Goal: Communication & Community: Answer question/provide support

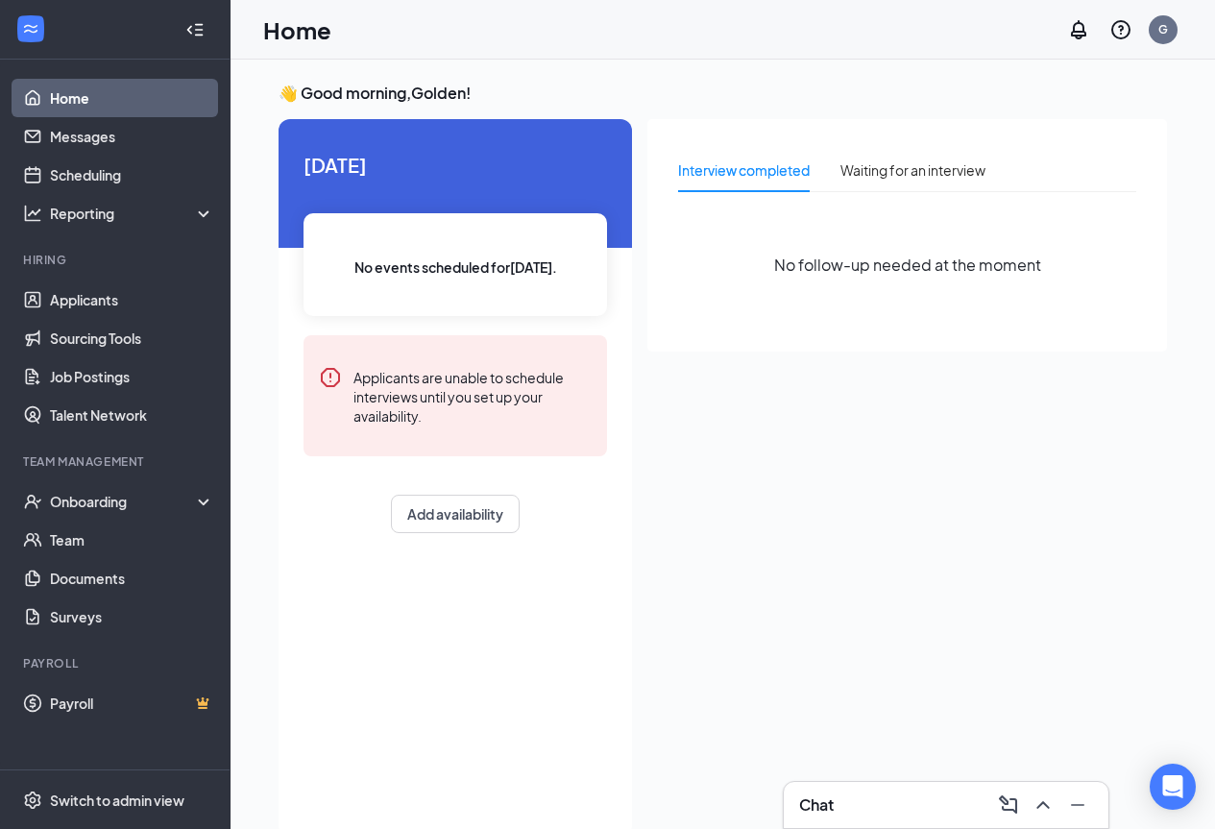
click at [849, 790] on div "Chat" at bounding box center [946, 805] width 294 height 31
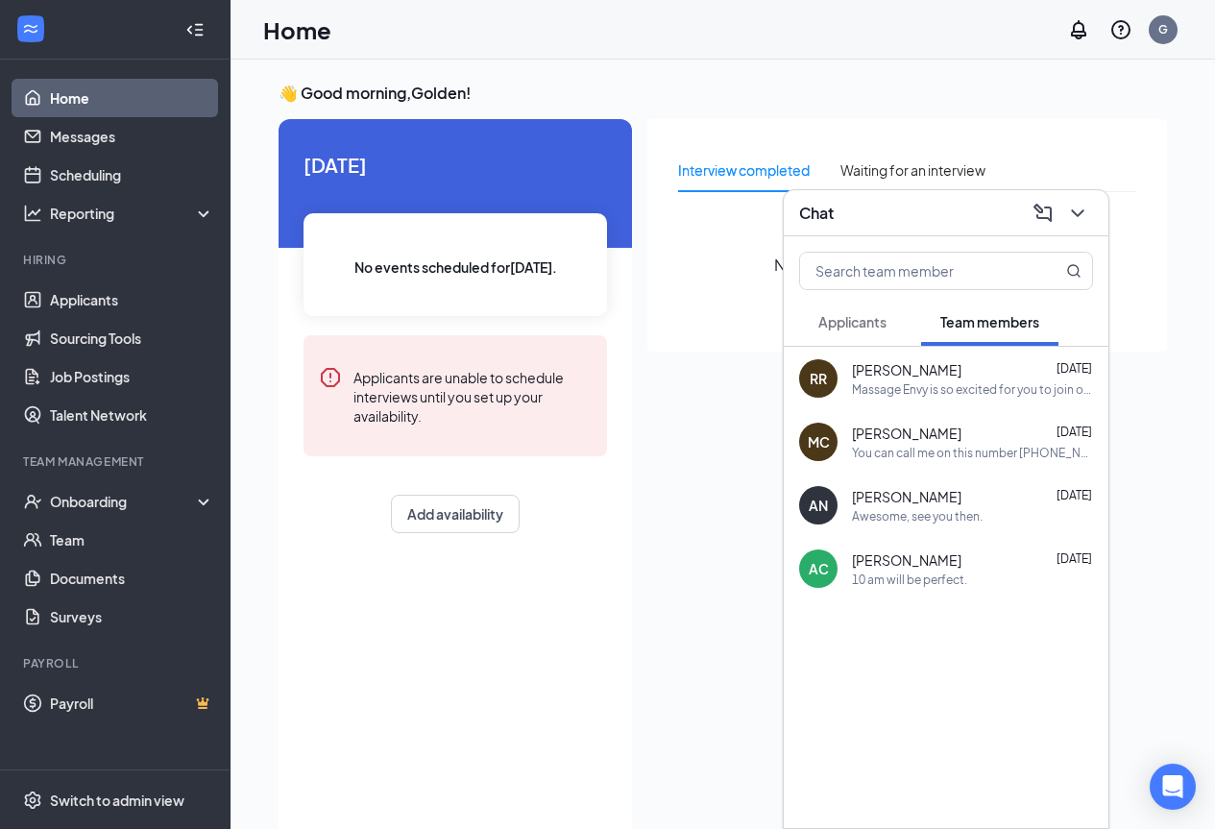
click at [936, 215] on div "Chat" at bounding box center [946, 213] width 294 height 30
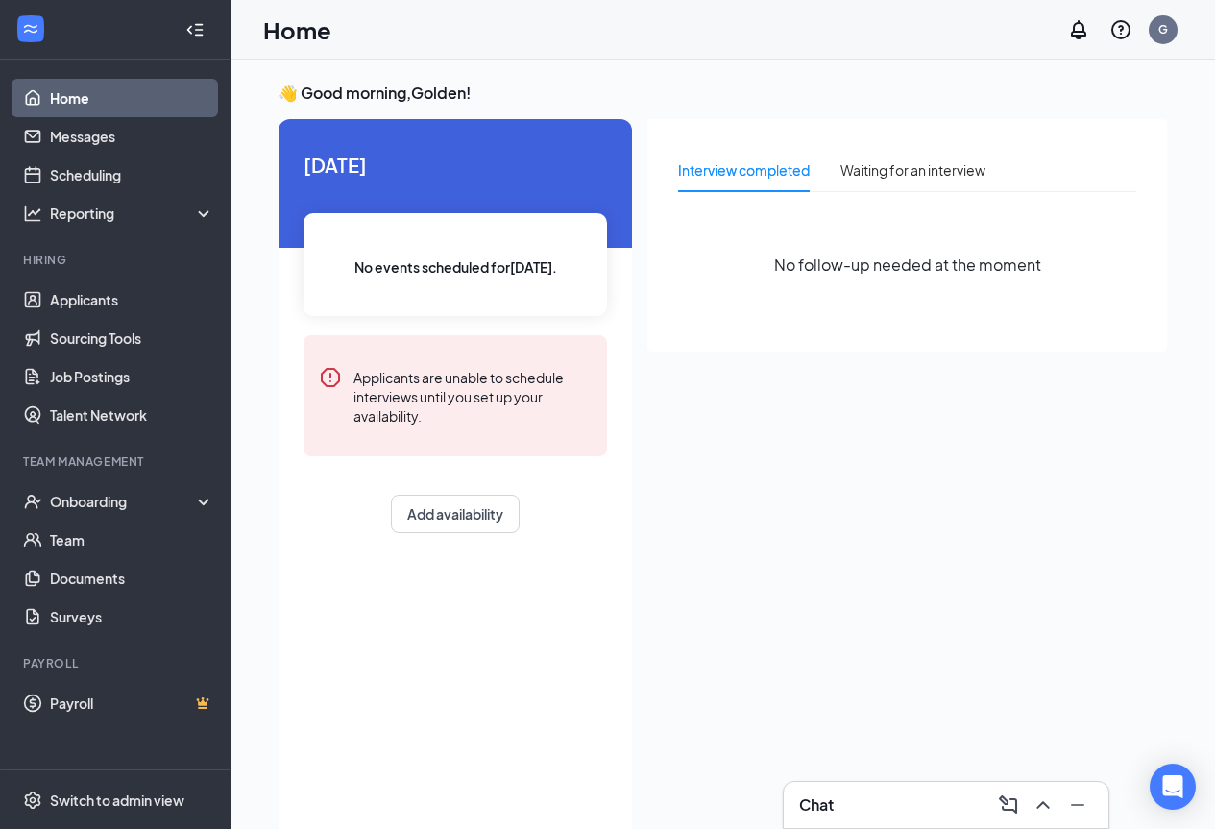
click at [755, 164] on div "Interview completed" at bounding box center [744, 169] width 132 height 21
click at [126, 305] on link "Applicants" at bounding box center [132, 300] width 164 height 38
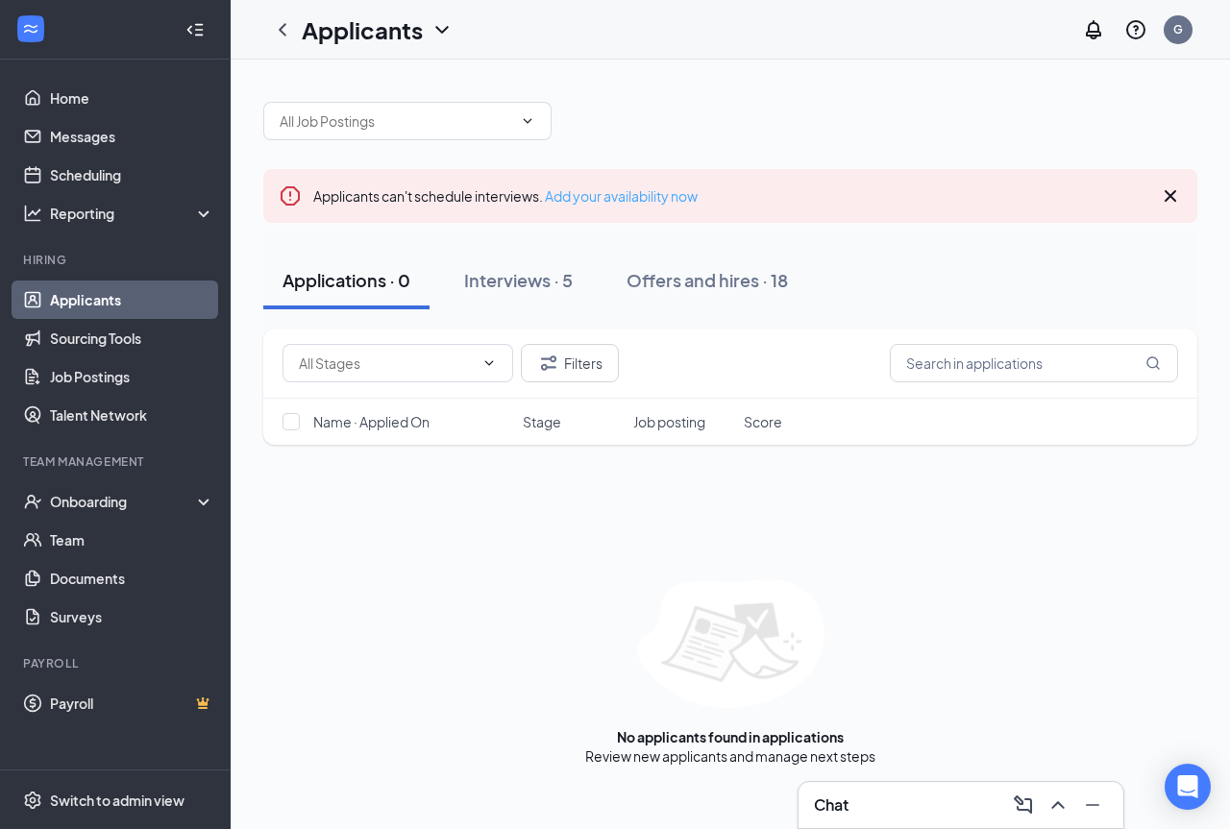
click at [623, 194] on link "Add your availability now" at bounding box center [621, 195] width 153 height 17
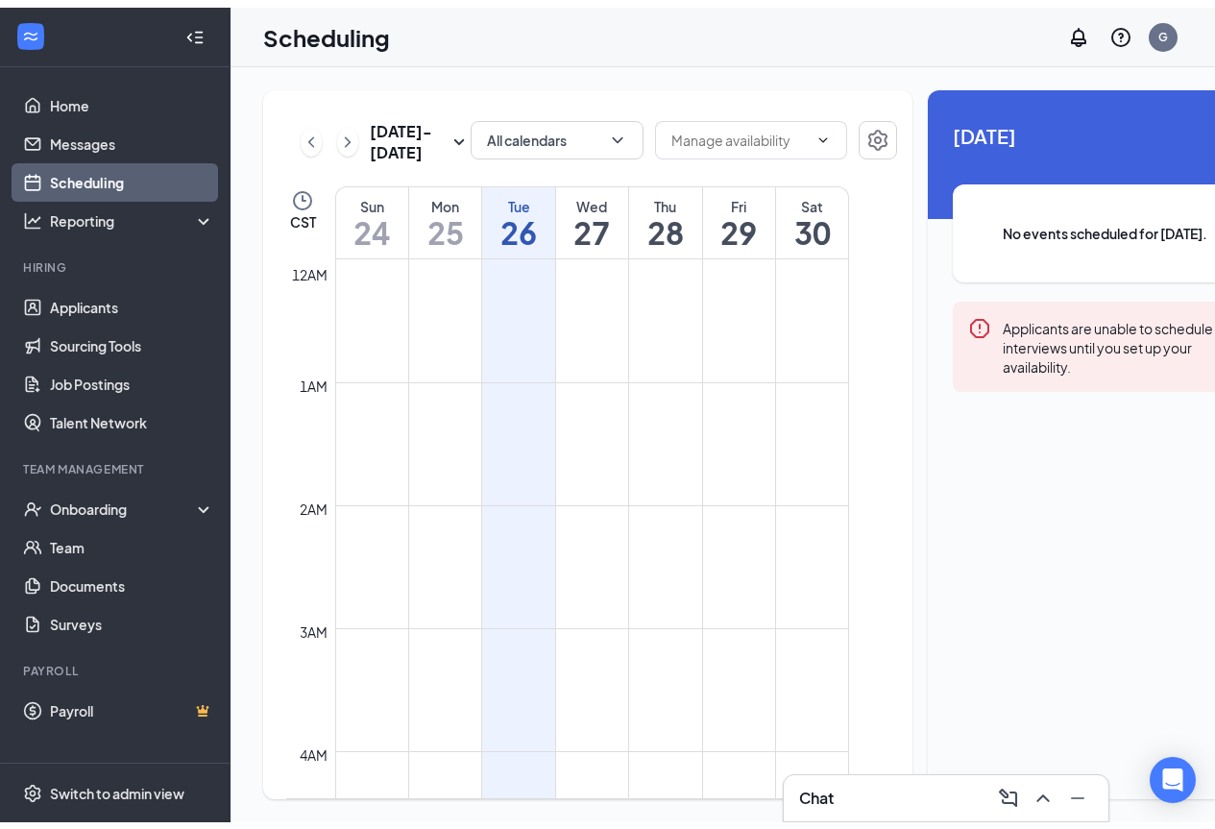
scroll to position [944, 0]
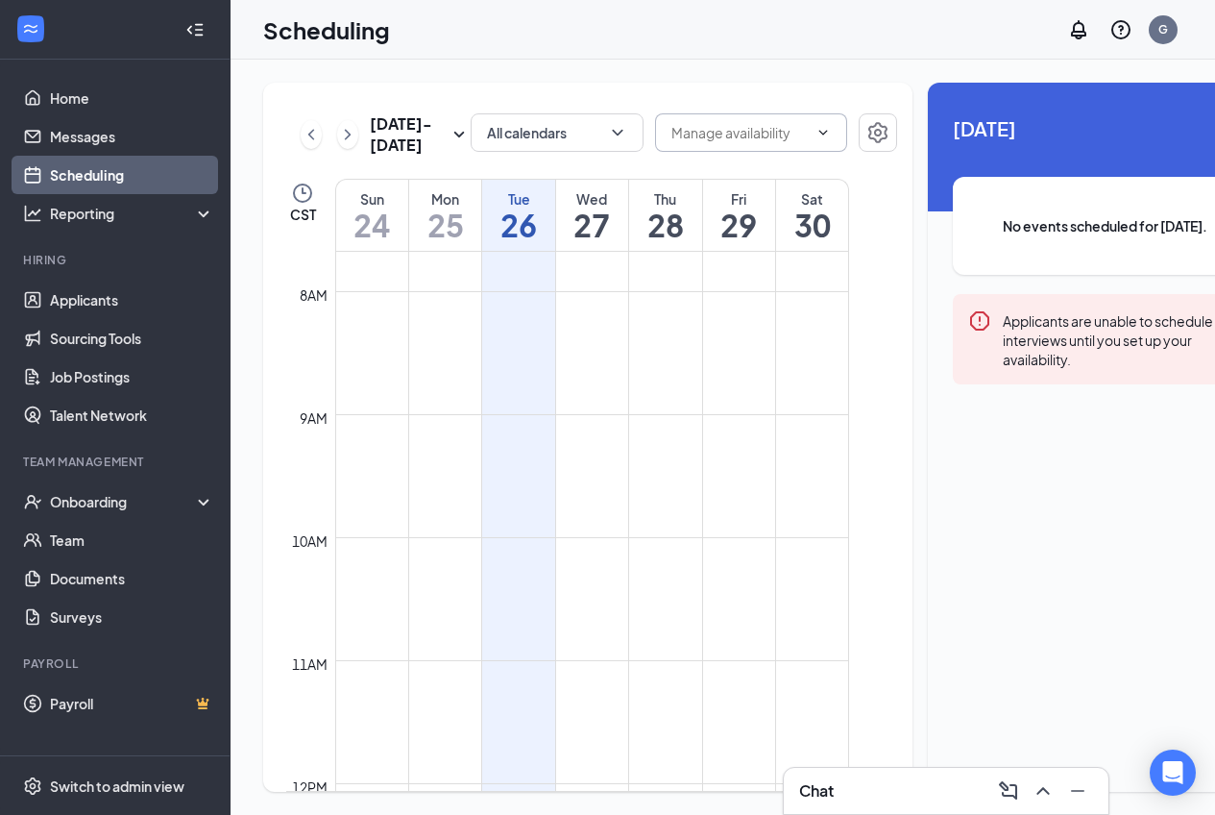
click at [672, 139] on input "text" at bounding box center [740, 132] width 136 height 21
click at [539, 156] on div "All calendars" at bounding box center [557, 134] width 173 height 42
click at [591, 568] on td at bounding box center [592, 552] width 514 height 31
click at [114, 297] on link "Applicants" at bounding box center [132, 300] width 164 height 38
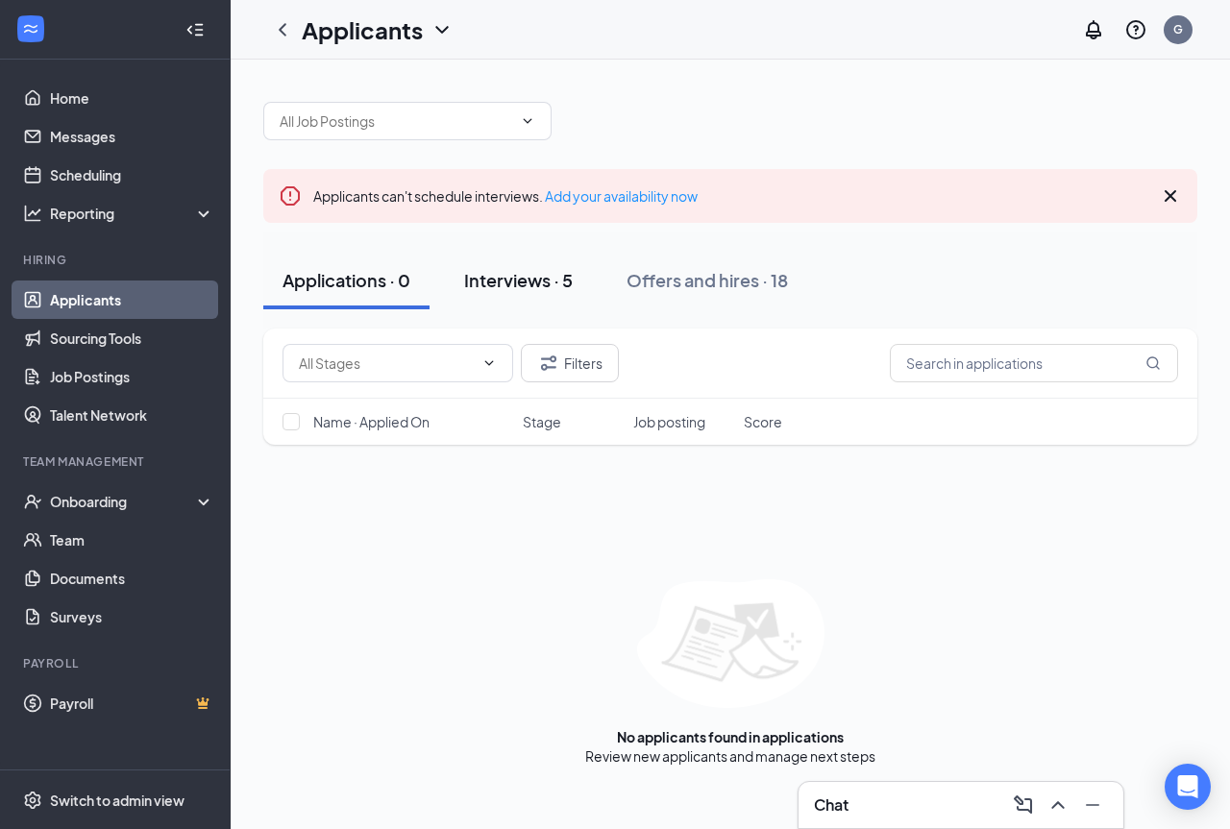
click at [547, 284] on div "Interviews · 5" at bounding box center [518, 280] width 109 height 24
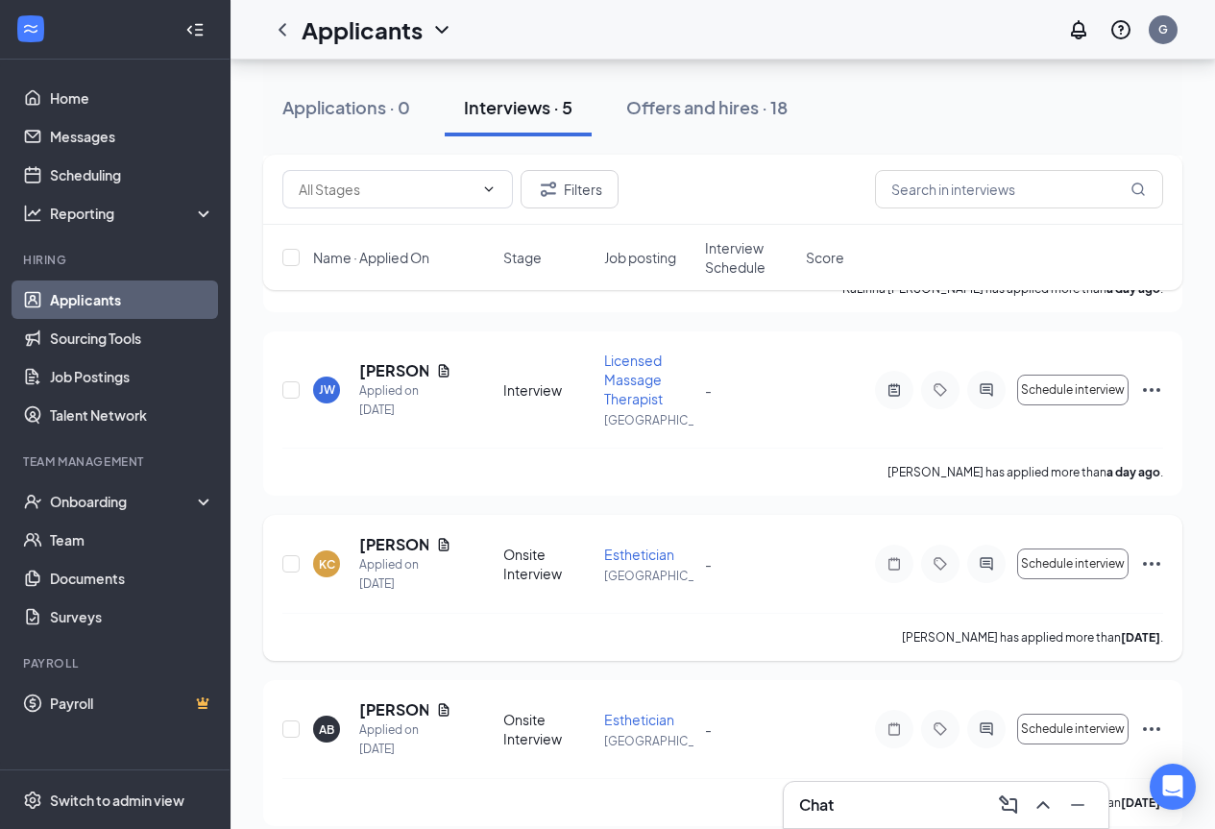
scroll to position [384, 0]
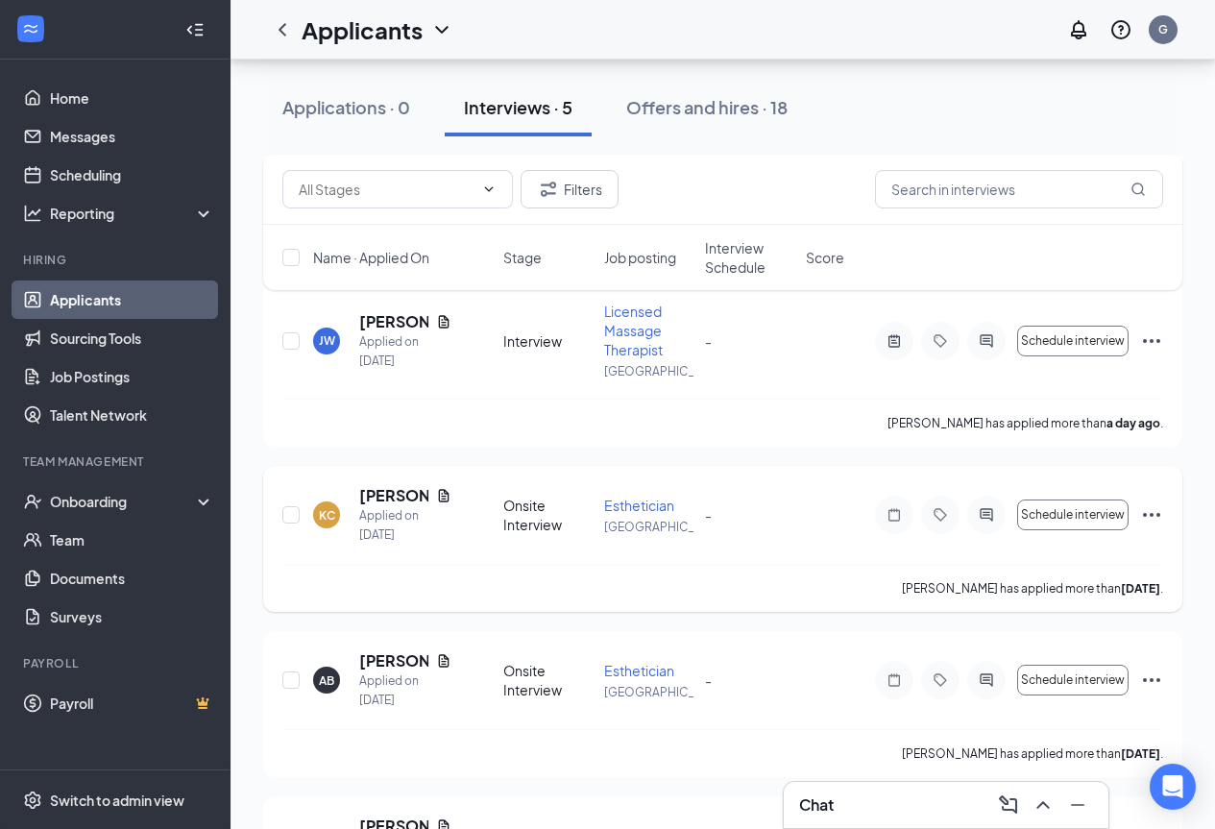
click at [647, 505] on span "Esthetician" at bounding box center [639, 505] width 70 height 17
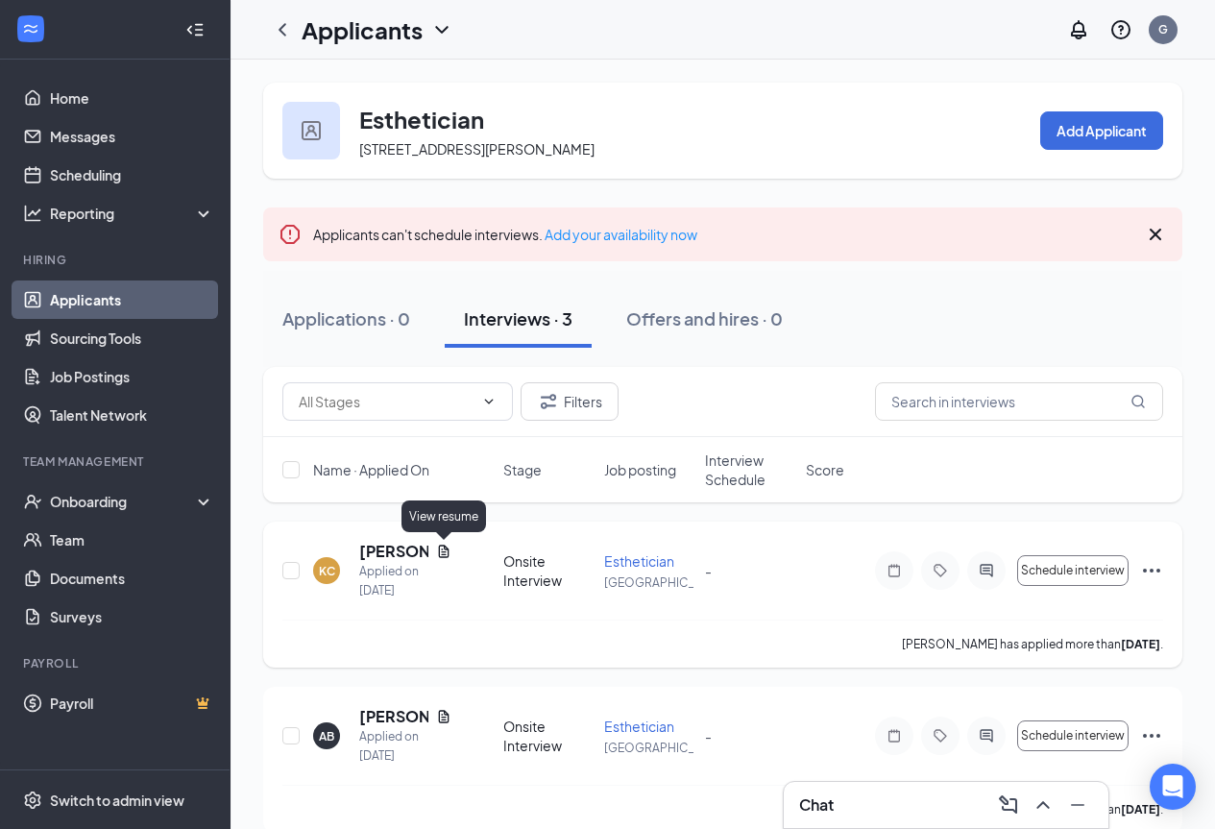
click at [443, 546] on icon "Document" at bounding box center [444, 551] width 11 height 12
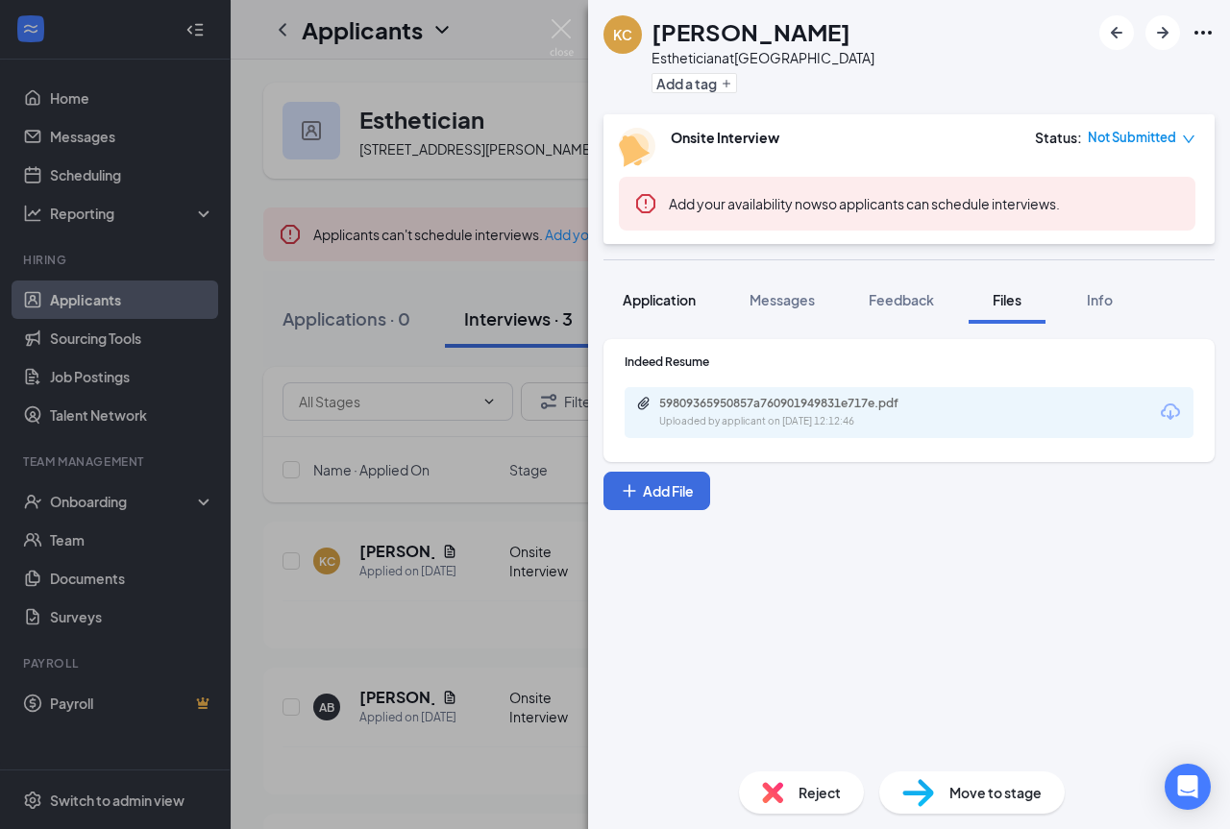
click at [652, 282] on button "Application" at bounding box center [658, 300] width 111 height 48
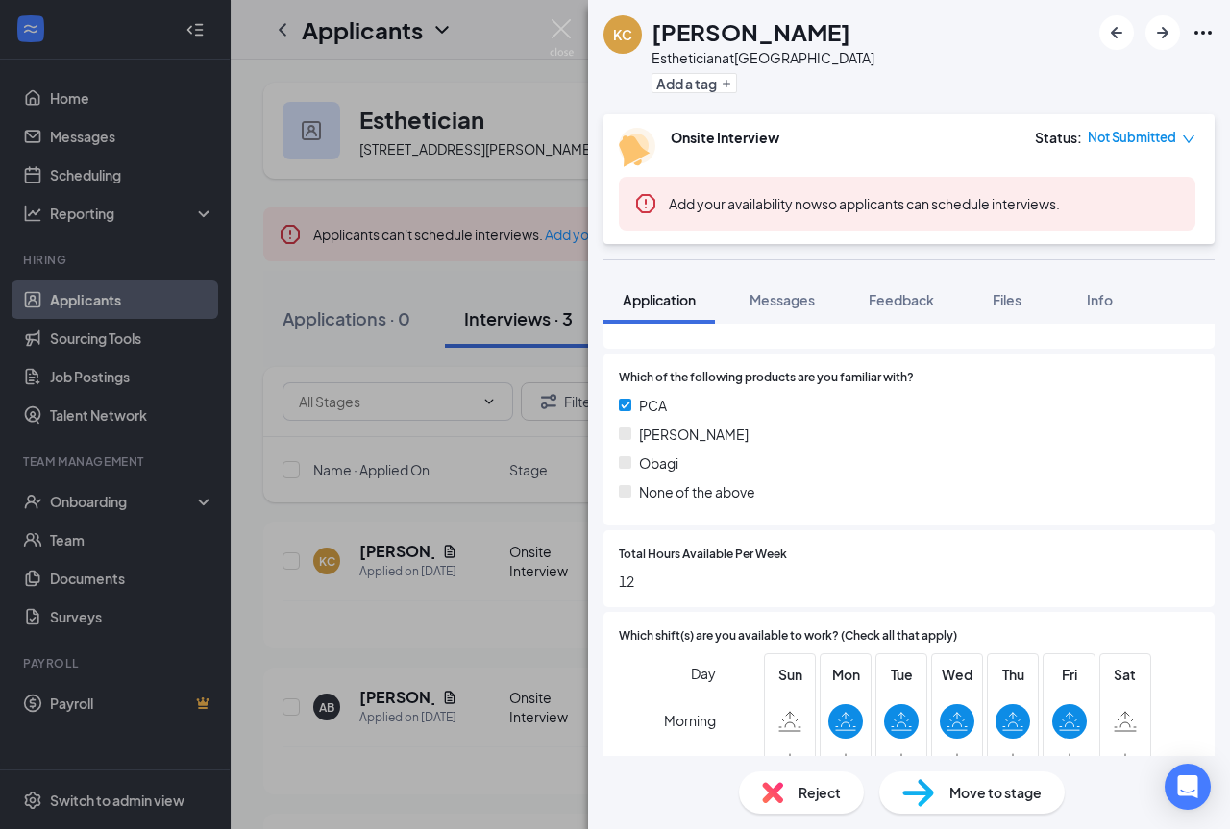
scroll to position [698, 0]
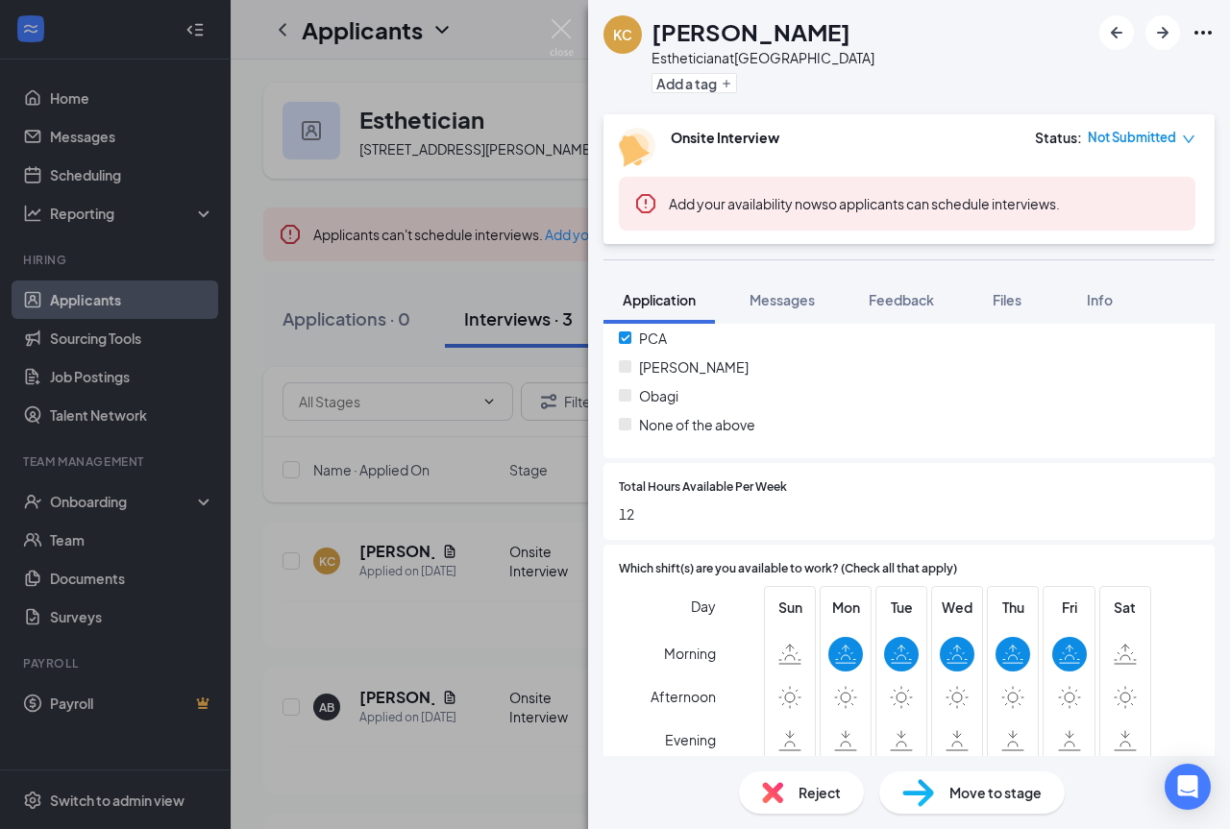
click at [801, 786] on span "Reject" at bounding box center [819, 792] width 42 height 21
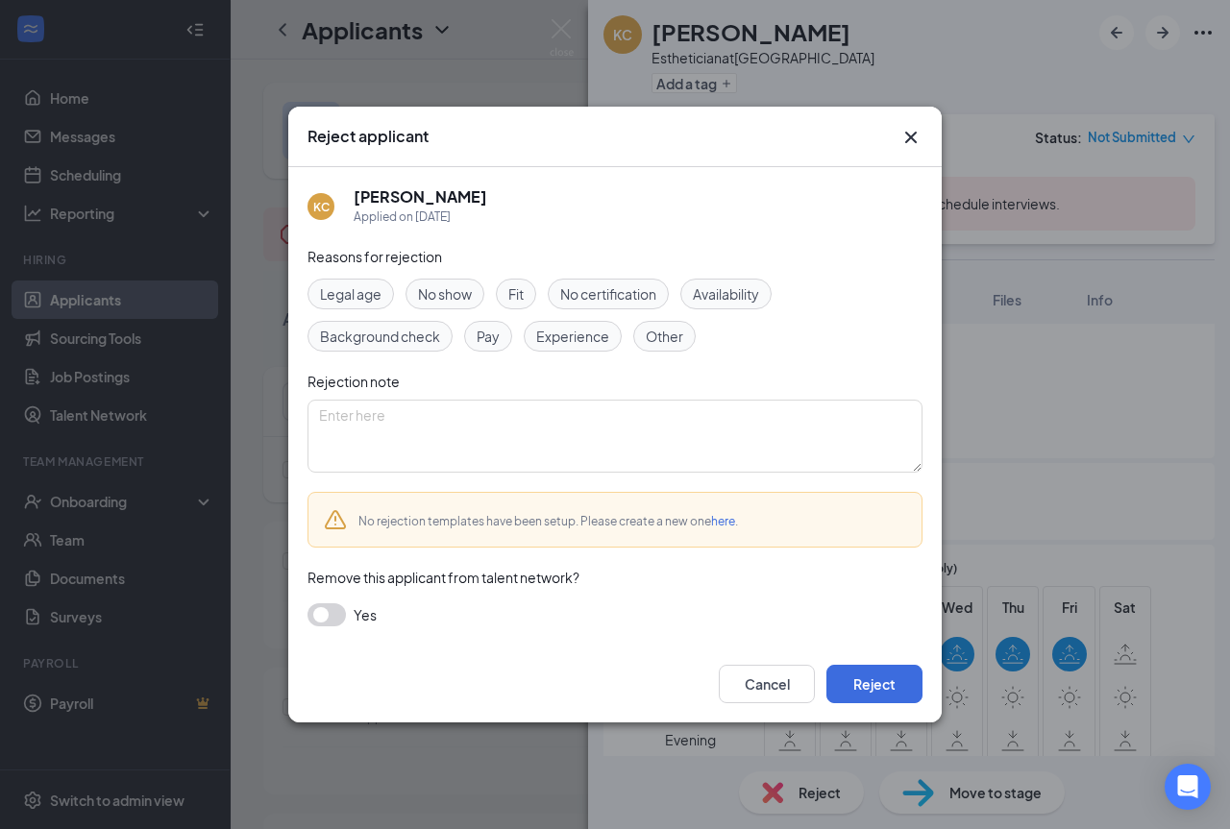
click at [696, 292] on div "Availability" at bounding box center [725, 294] width 91 height 31
click at [864, 678] on button "Reject" at bounding box center [874, 684] width 96 height 38
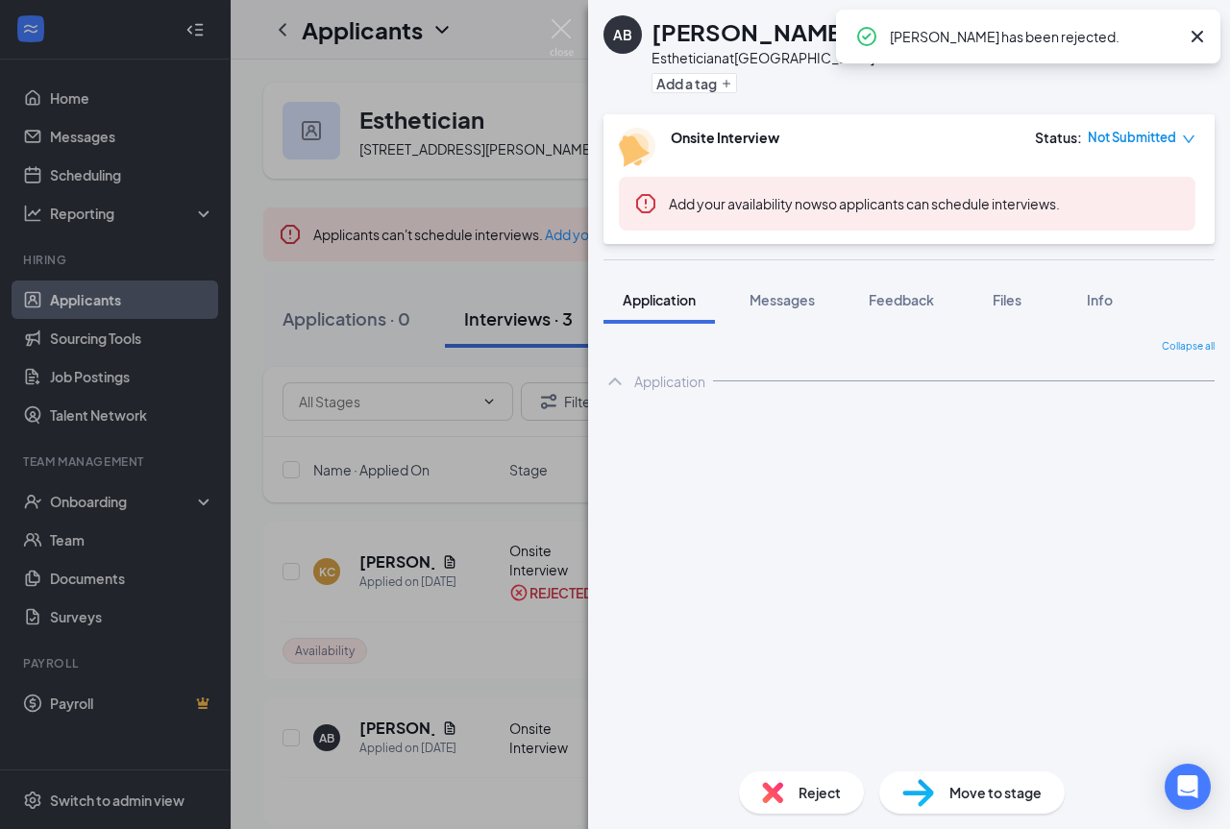
click at [564, 17] on div "AB [PERSON_NAME] Esthetician at [GEOGRAPHIC_DATA] Add a tag Onsite Interview St…" at bounding box center [615, 414] width 1230 height 829
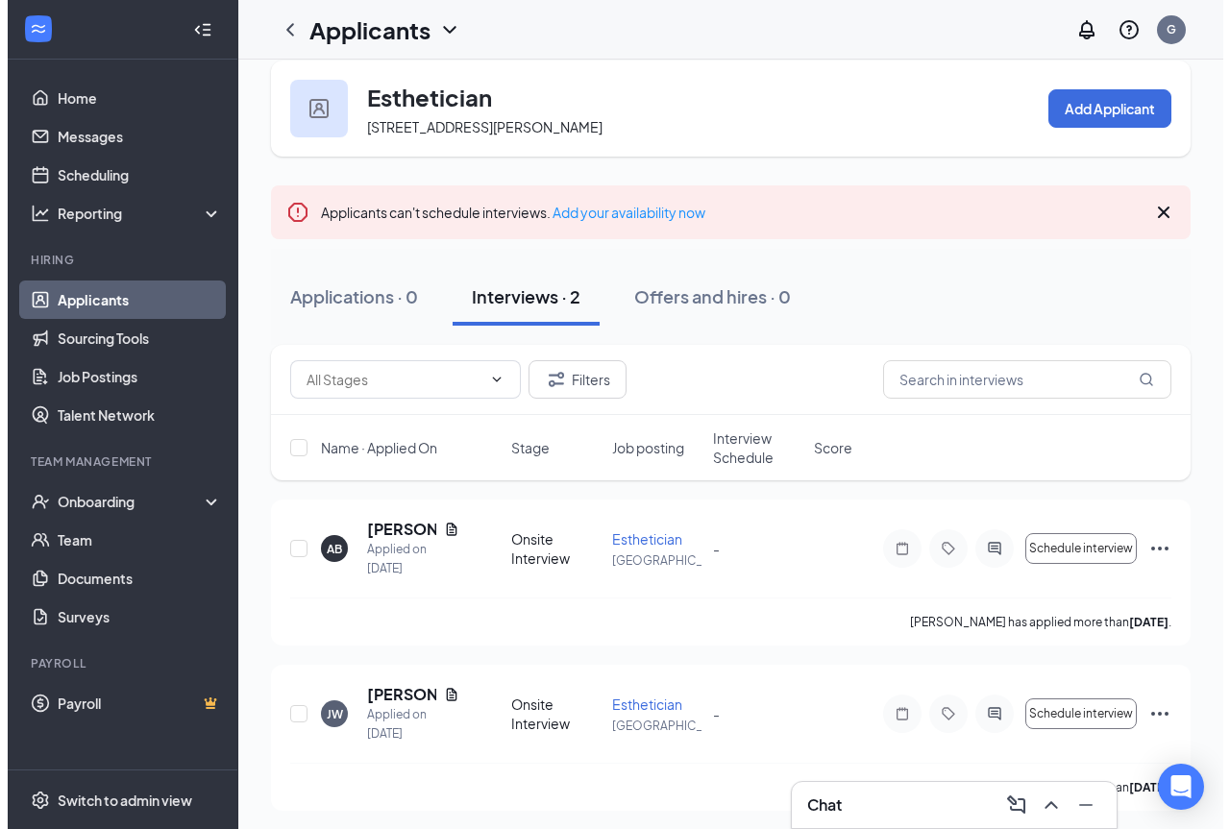
scroll to position [27, 0]
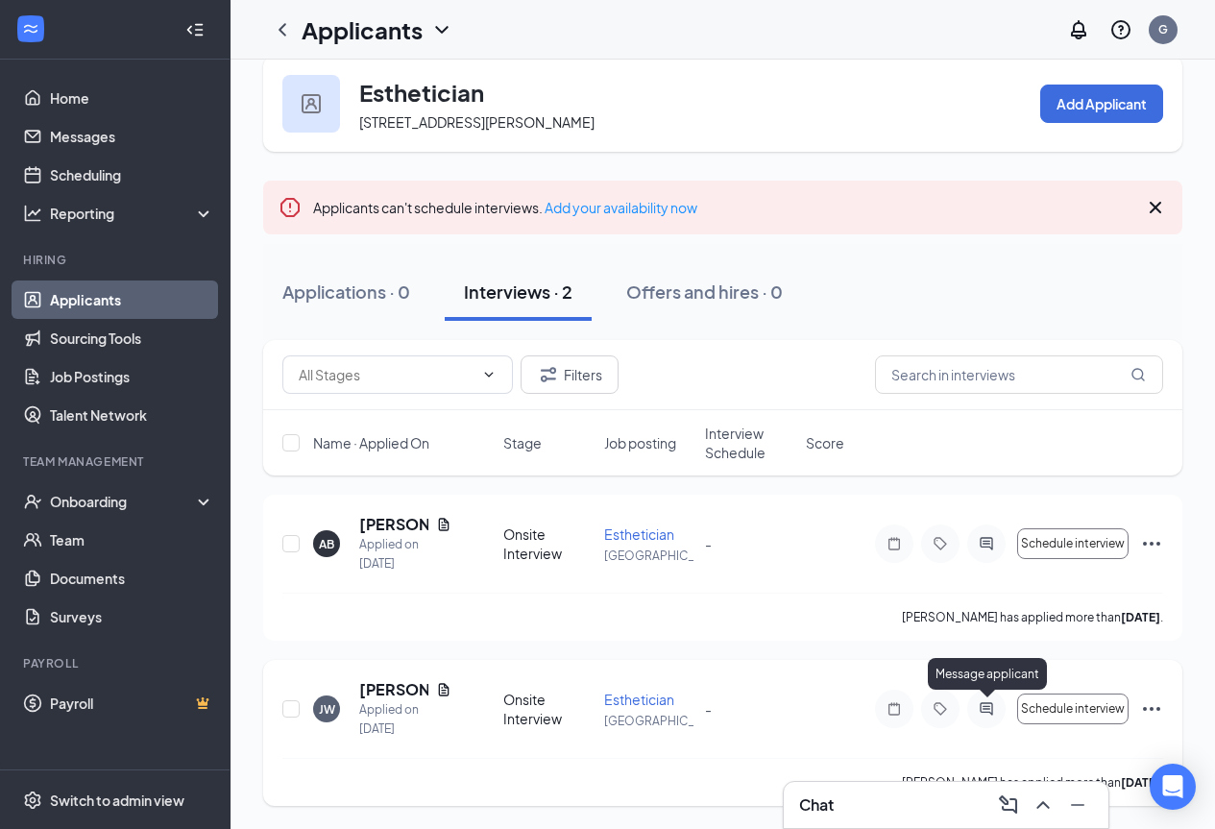
click at [984, 702] on icon "ActiveChat" at bounding box center [986, 708] width 23 height 15
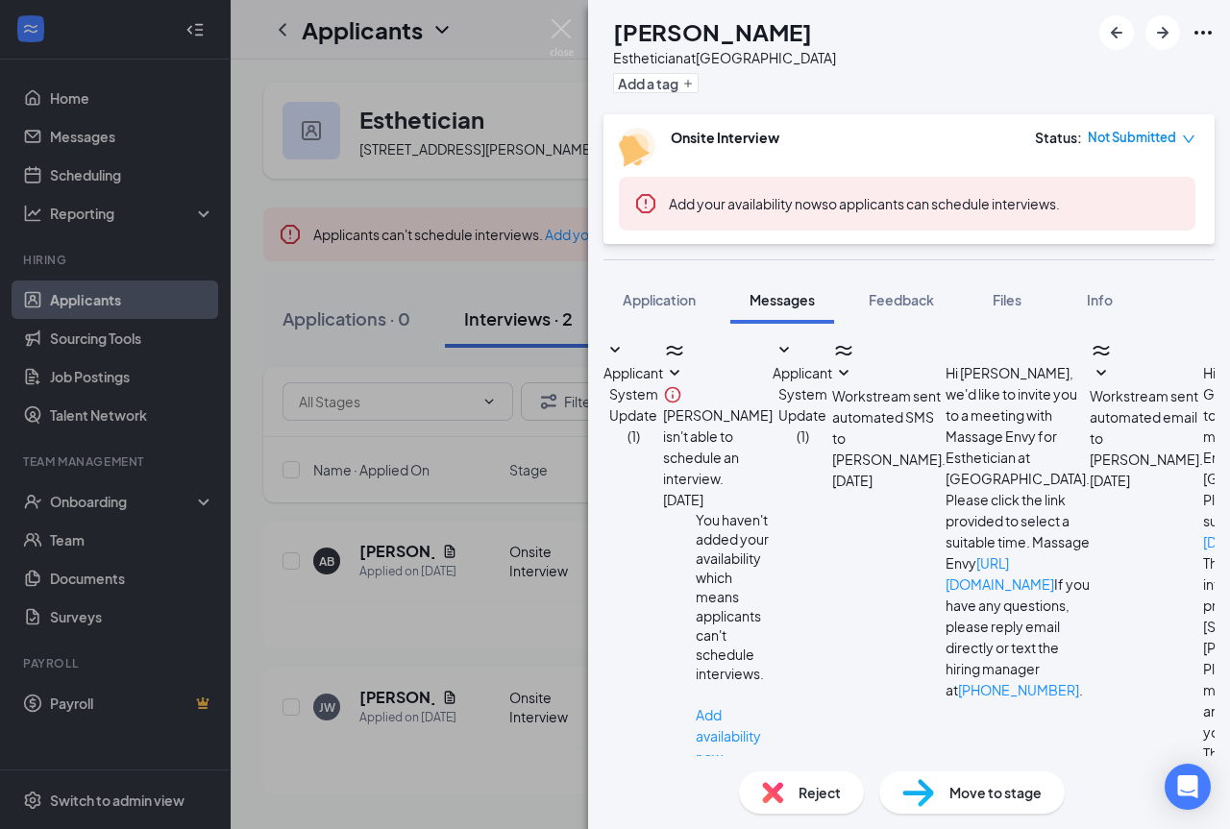
scroll to position [266, 0]
click at [847, 785] on textarea at bounding box center [725, 842] width 244 height 115
type textarea "Hey, I would love to go ahead and continue with hiring you. I will be sending o…"
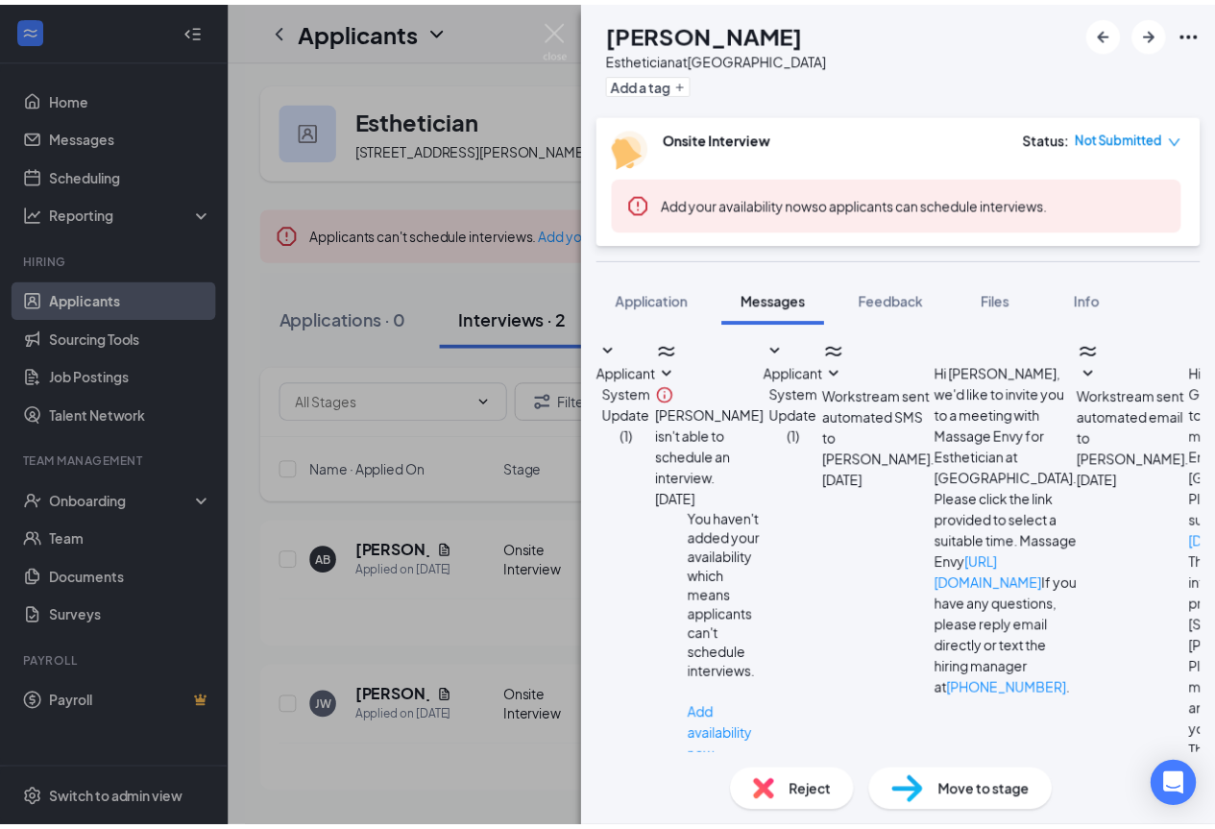
scroll to position [454, 0]
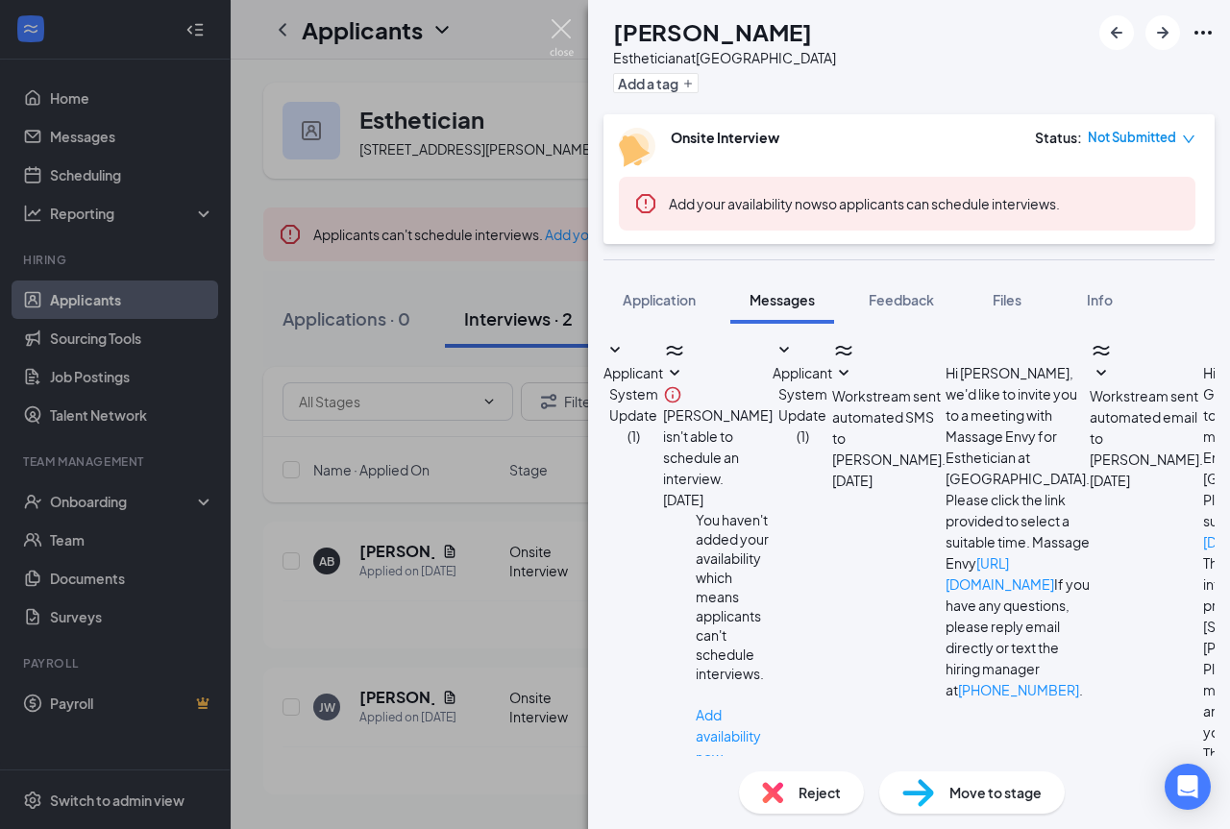
click at [552, 30] on img at bounding box center [562, 37] width 24 height 37
